Goal: Task Accomplishment & Management: Use online tool/utility

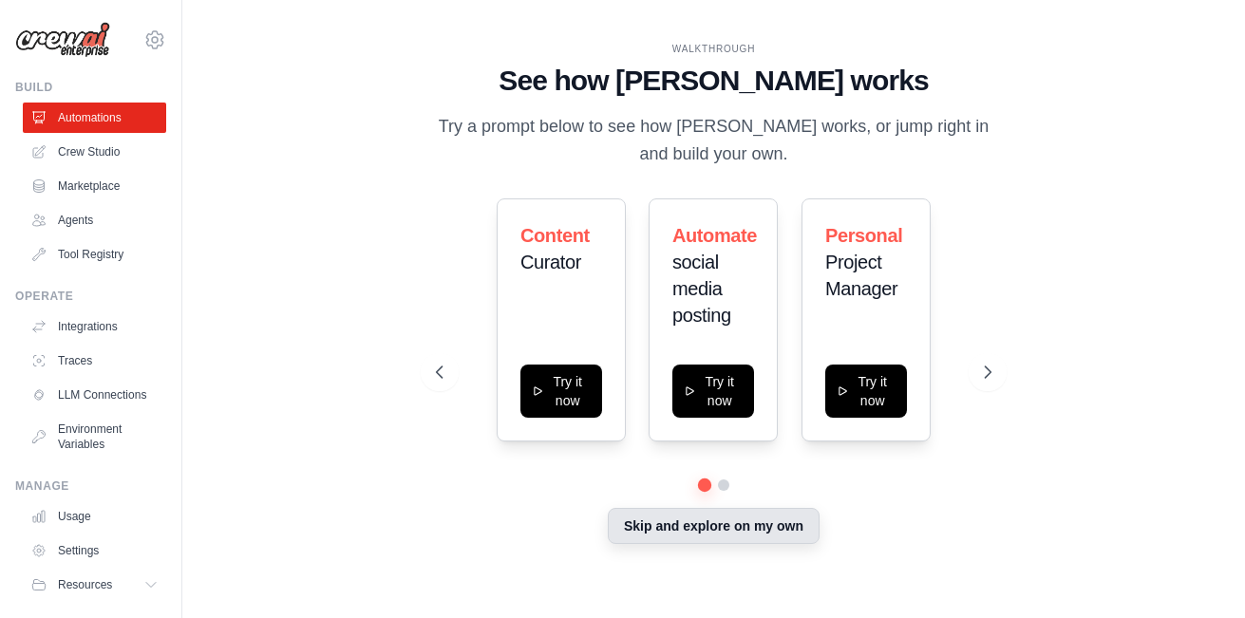
click at [730, 531] on button "Skip and explore on my own" at bounding box center [714, 526] width 212 height 36
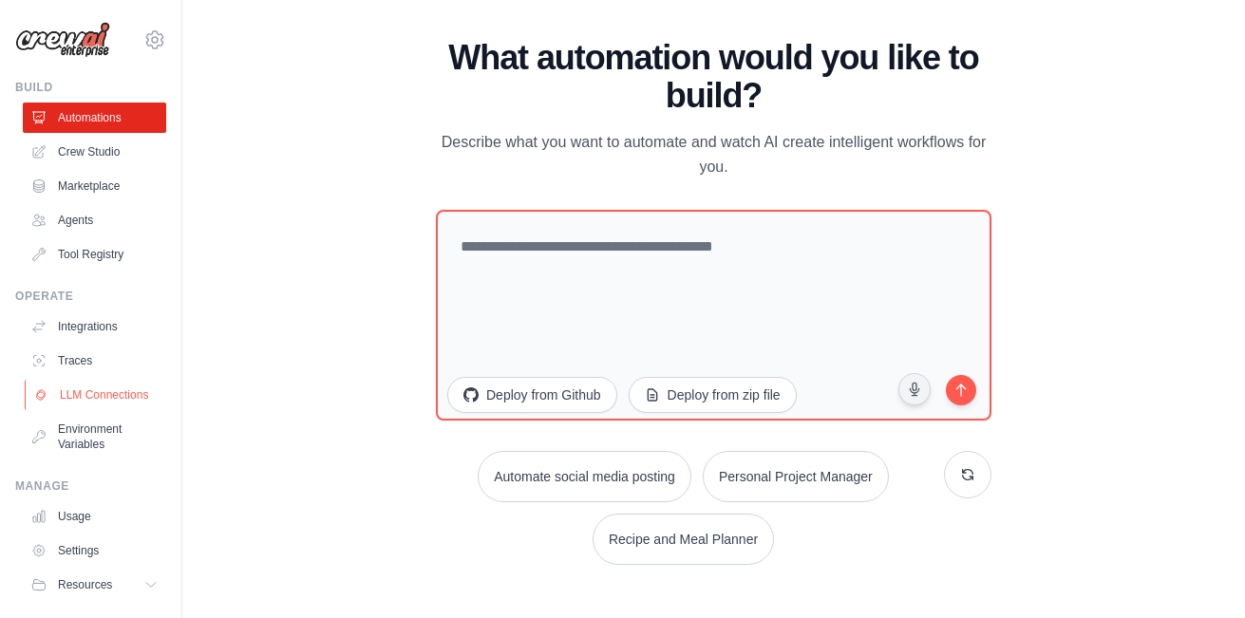
click at [100, 399] on link "LLM Connections" at bounding box center [96, 395] width 143 height 30
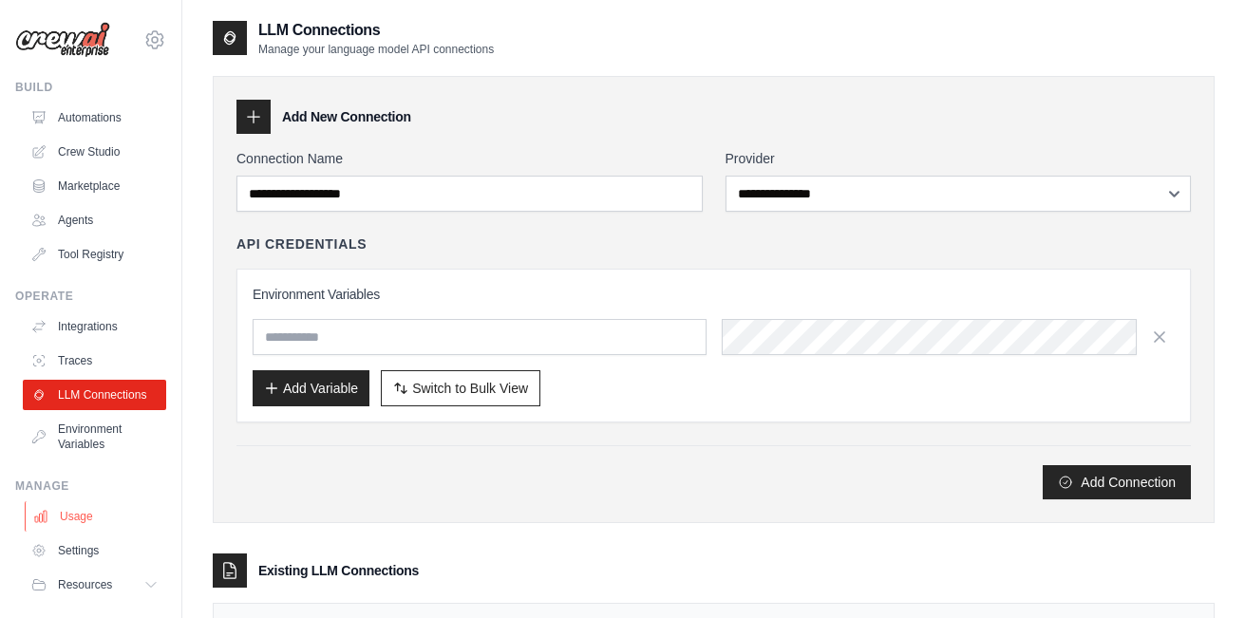
click at [78, 522] on link "Usage" at bounding box center [96, 516] width 143 height 30
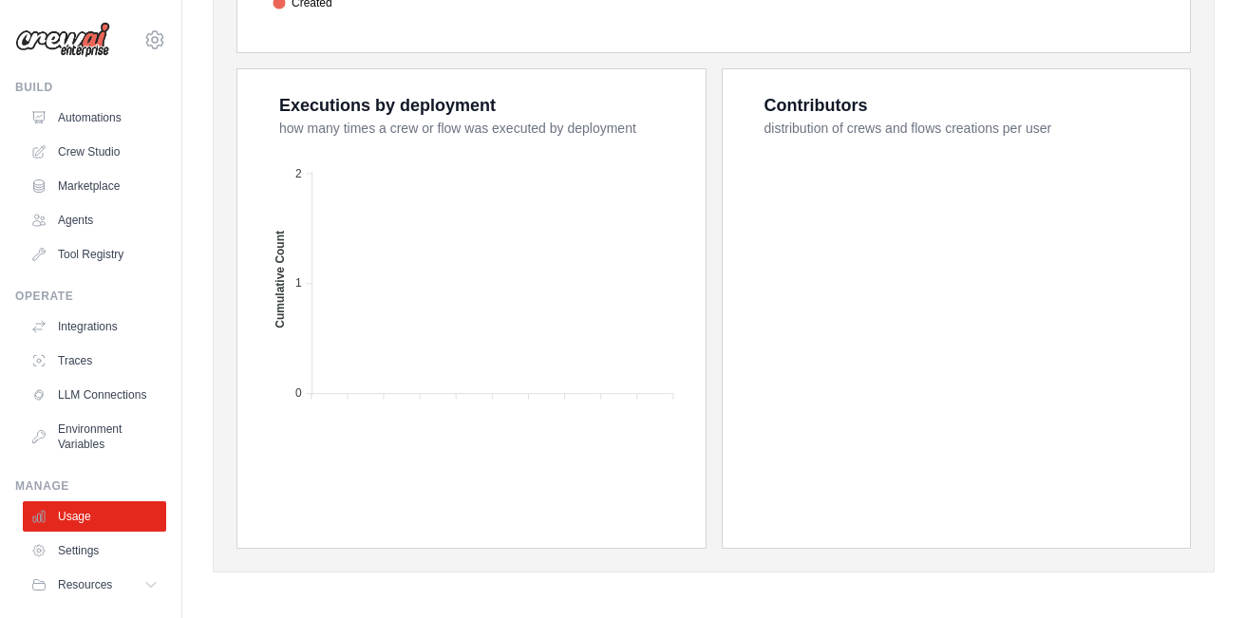
scroll to position [759, 0]
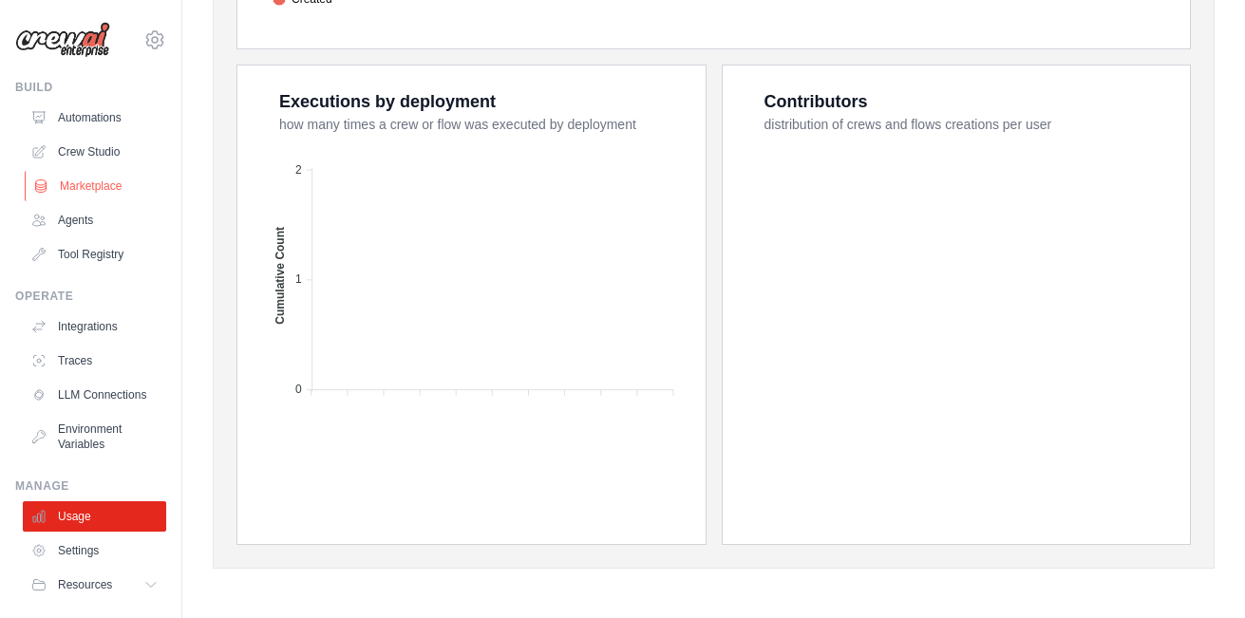
click at [89, 188] on link "Marketplace" at bounding box center [96, 186] width 143 height 30
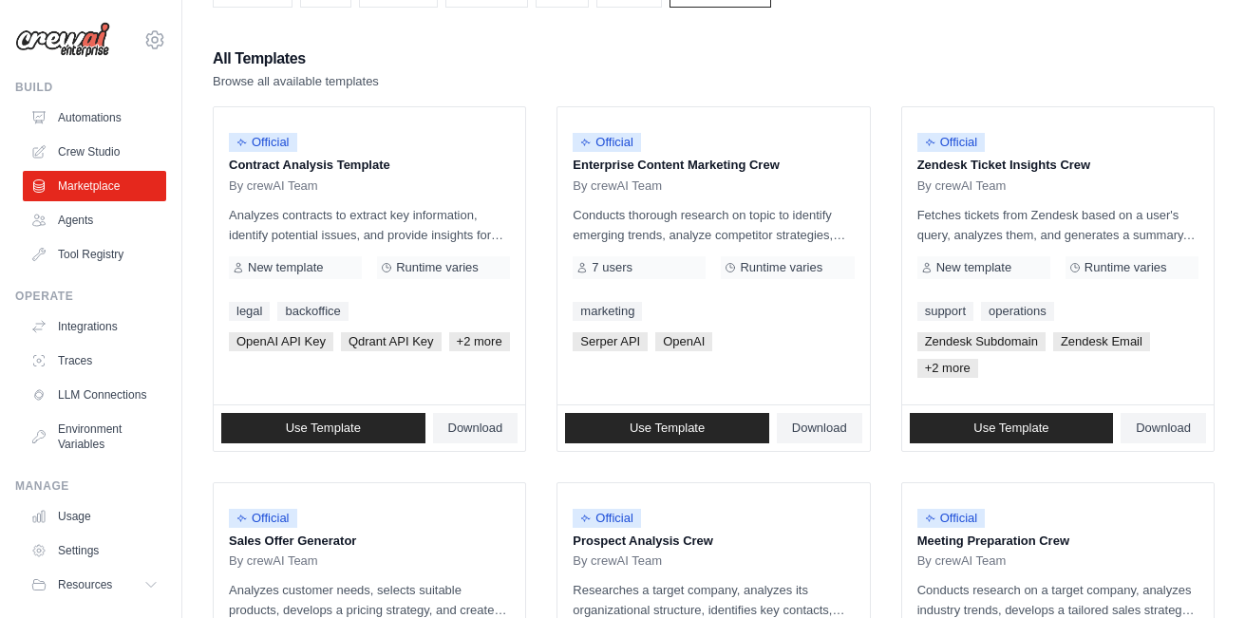
scroll to position [145, 0]
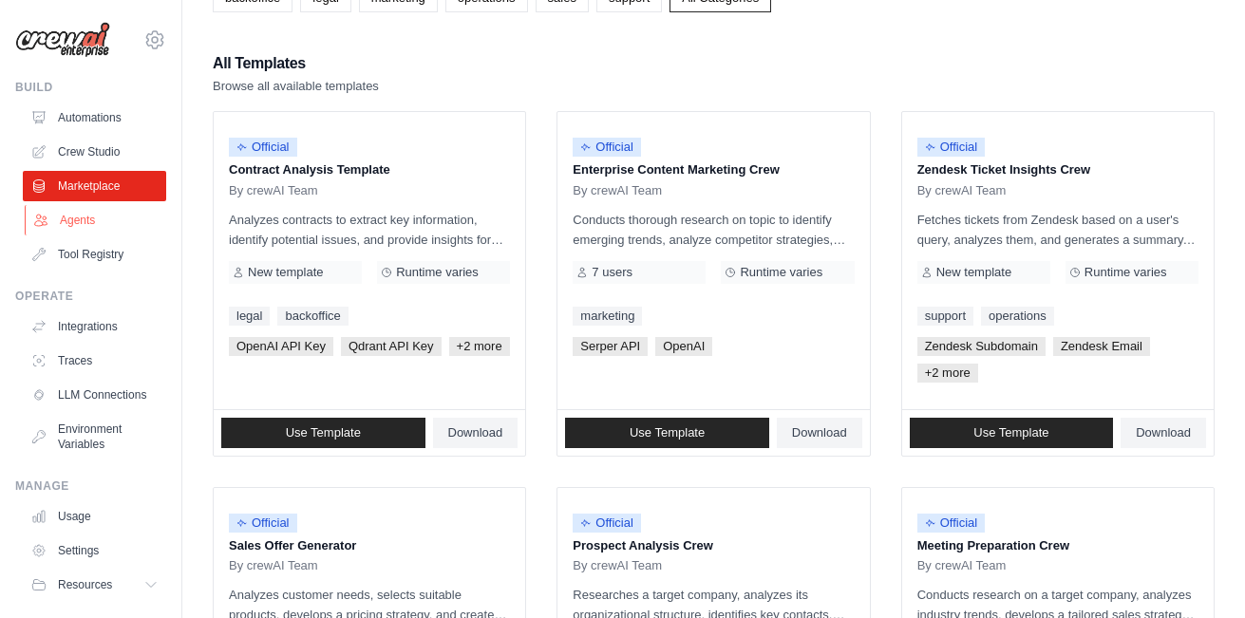
click at [71, 216] on link "Agents" at bounding box center [96, 220] width 143 height 30
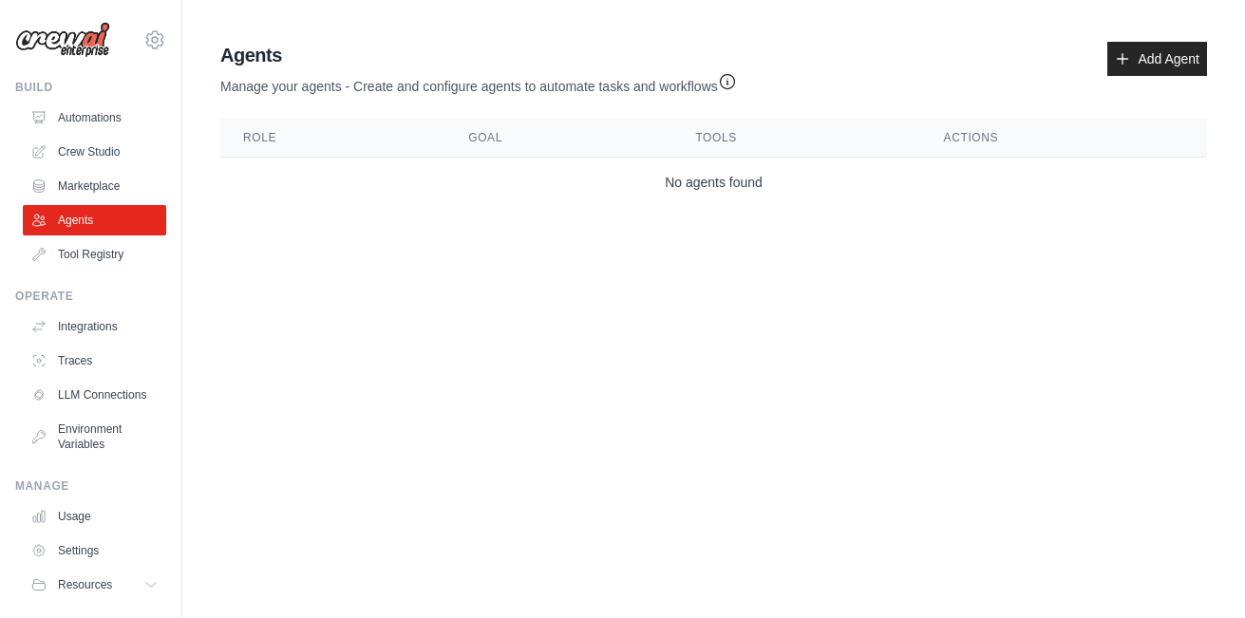
click at [257, 149] on th "Role" at bounding box center [332, 138] width 225 height 39
click at [258, 134] on th "Role" at bounding box center [332, 138] width 225 height 39
click at [1127, 60] on link "Add Agent" at bounding box center [1157, 59] width 100 height 34
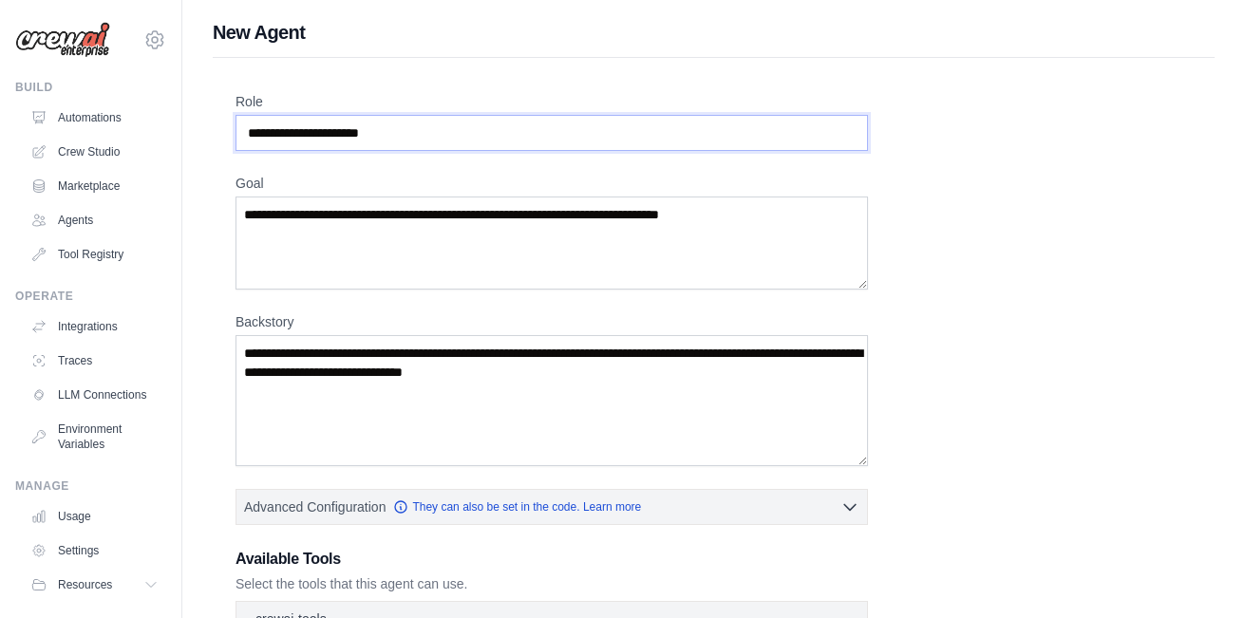
click at [453, 126] on input "Role" at bounding box center [551, 133] width 632 height 36
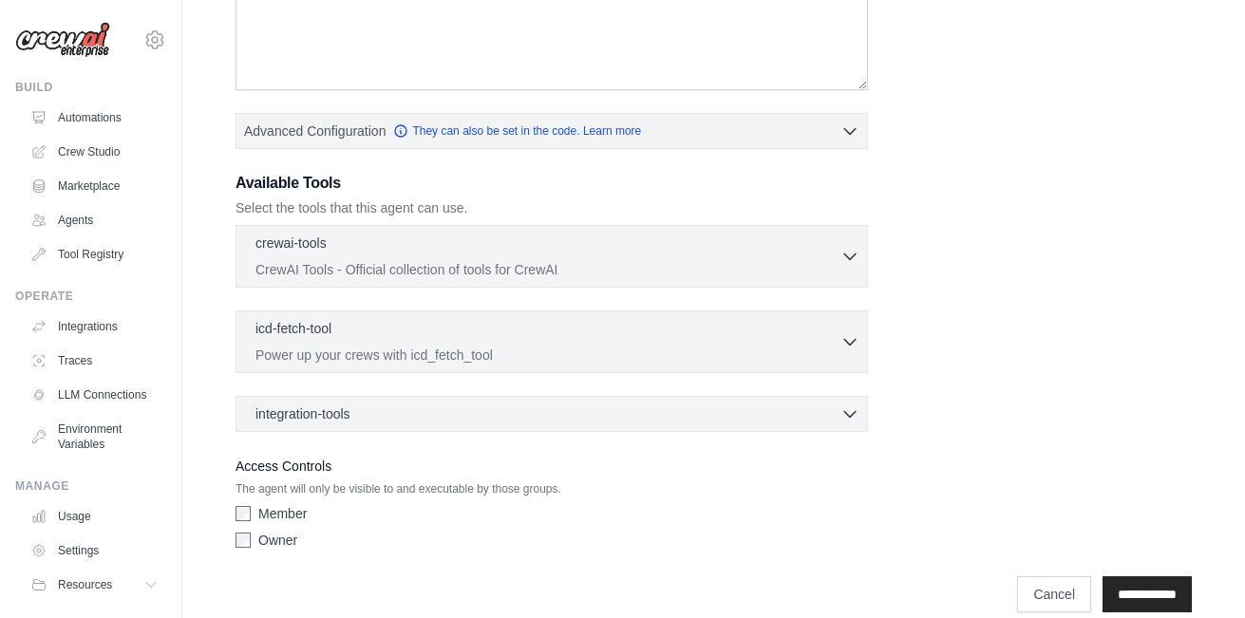
scroll to position [401, 0]
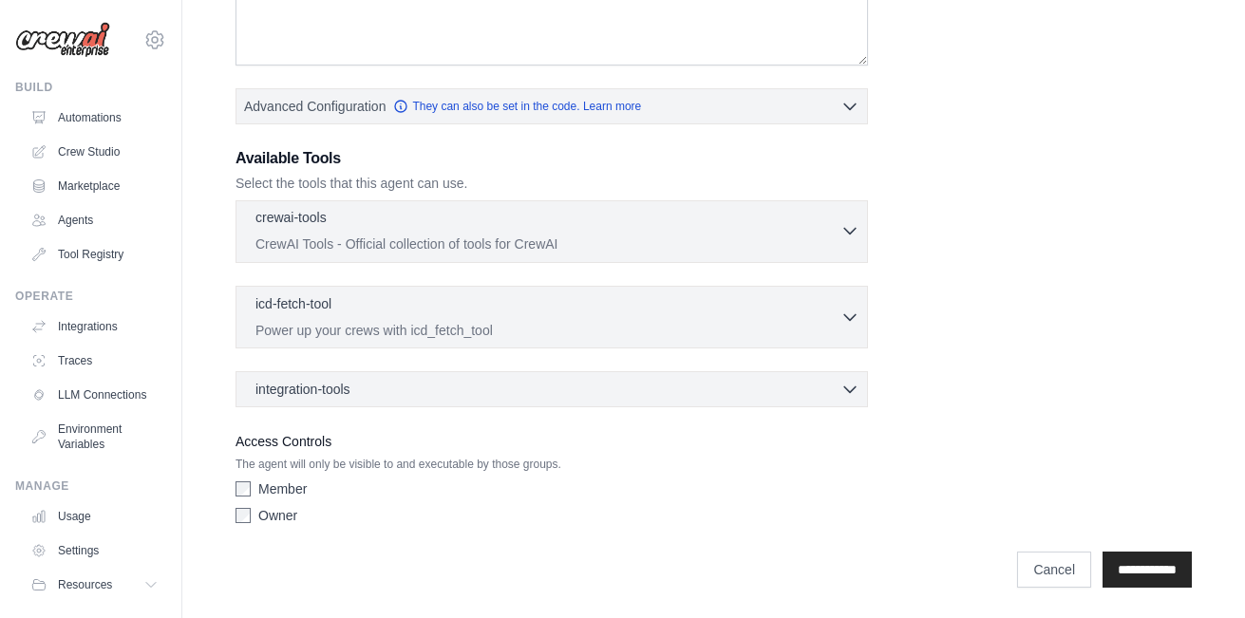
click at [323, 232] on div "crewai-tools 0 selected CrewAI Tools - Official collection of tools for CrewAI" at bounding box center [547, 231] width 585 height 46
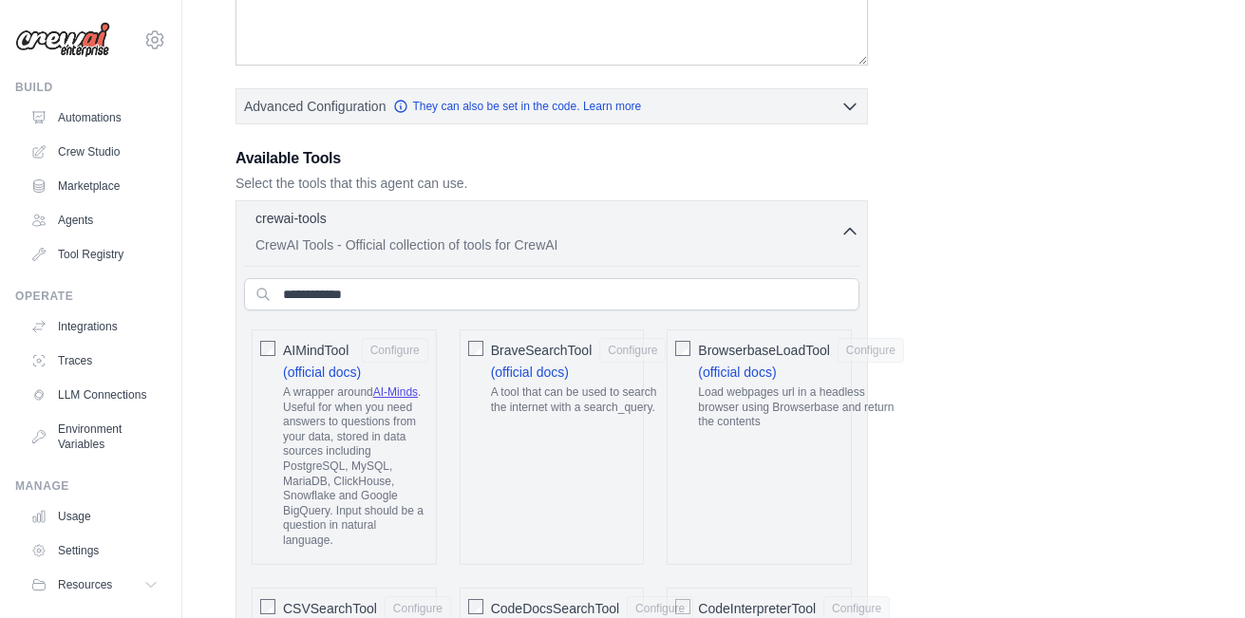
click at [282, 343] on div "AIMindTool Configure (official docs) A wrapper around AI-Minds . Useful for whe…" at bounding box center [344, 446] width 185 height 235
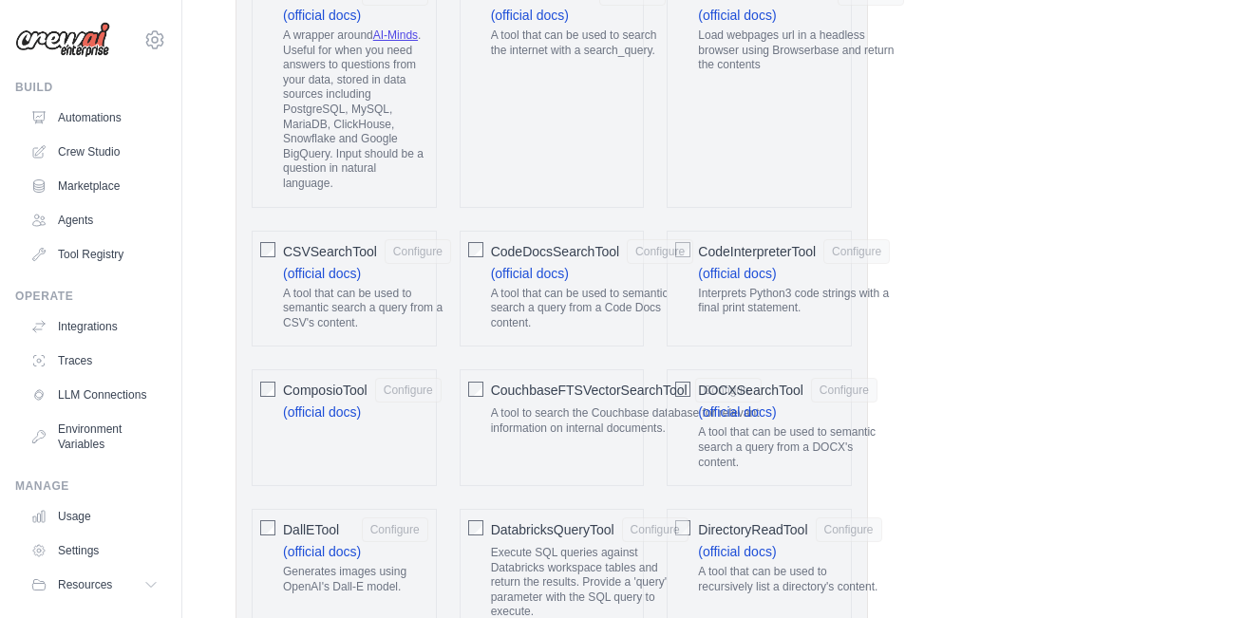
scroll to position [750, 0]
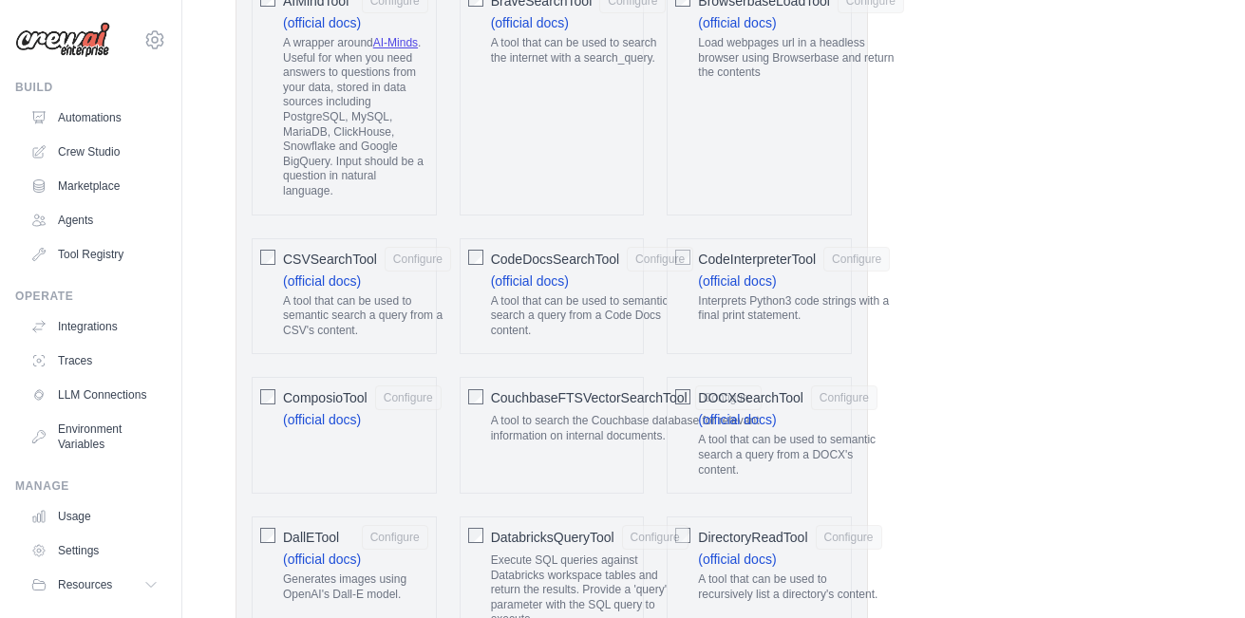
click at [550, 250] on span "CodeDocsSearchTool" at bounding box center [555, 259] width 128 height 19
click at [660, 250] on button "Configure" at bounding box center [660, 258] width 66 height 25
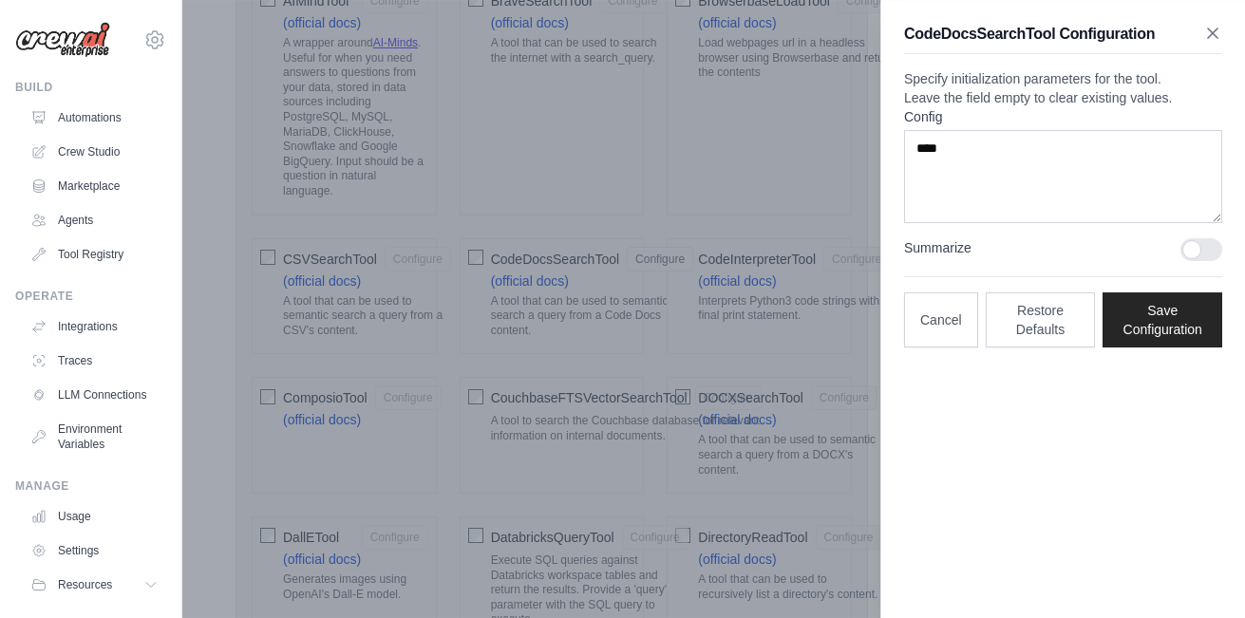
click at [1220, 31] on icon "button" at bounding box center [1212, 33] width 19 height 19
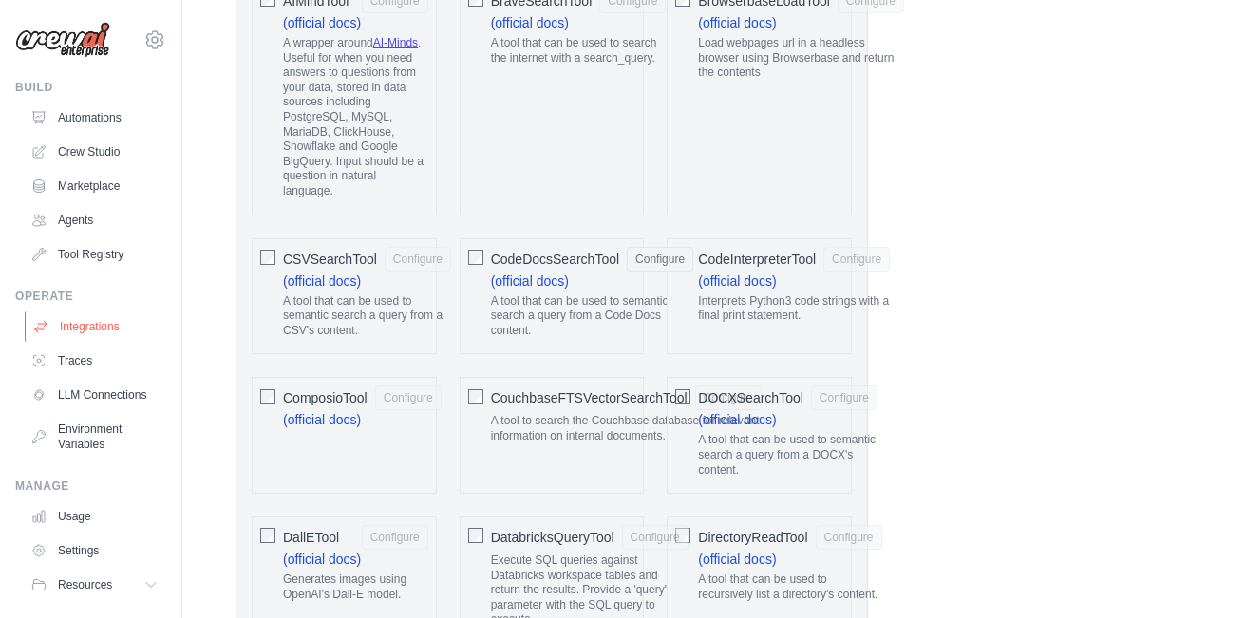
click at [58, 316] on link "Integrations" at bounding box center [96, 326] width 143 height 30
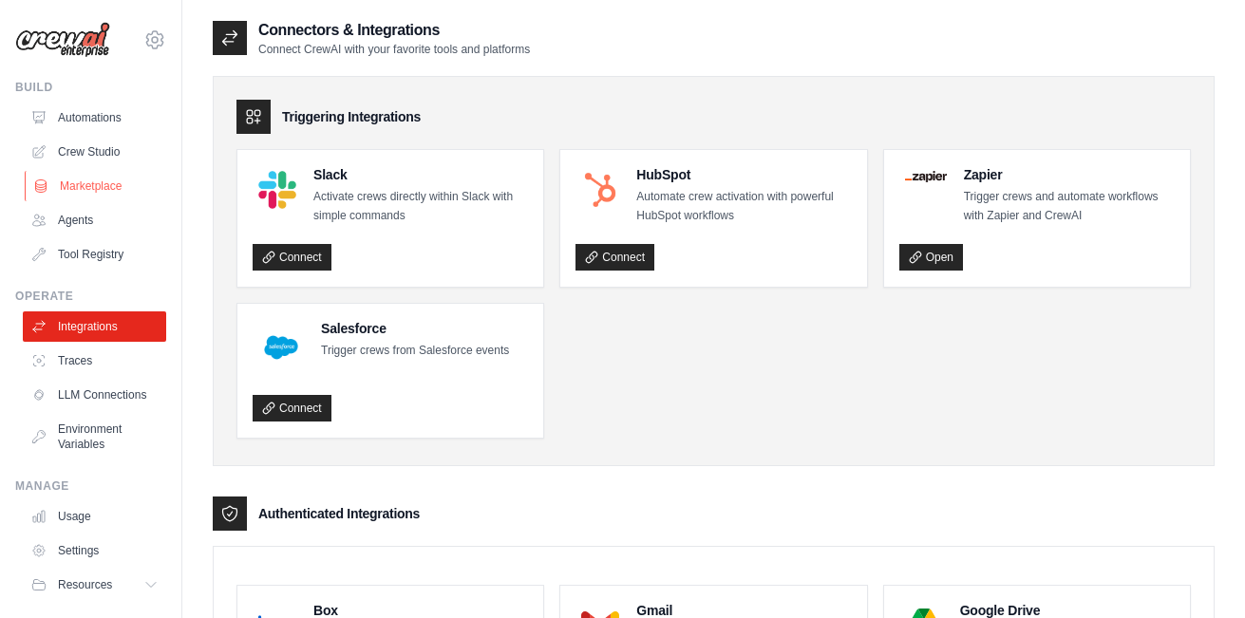
click at [61, 193] on link "Marketplace" at bounding box center [96, 186] width 143 height 30
